Goal: Task Accomplishment & Management: Complete application form

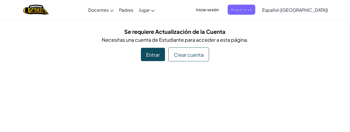
click at [162, 57] on div "Entrar" at bounding box center [153, 54] width 24 height 13
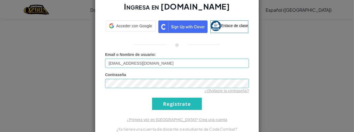
click at [128, 61] on input "[EMAIL_ADDRESS][DOMAIN_NAME]" at bounding box center [177, 63] width 144 height 9
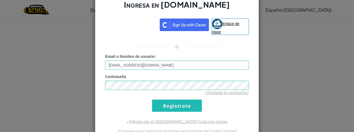
type input "[EMAIL_ADDRESS][DOMAIN_NAME]"
click at [189, 101] on input "Regístrate" at bounding box center [177, 106] width 50 height 12
